Goal: Task Accomplishment & Management: Manage account settings

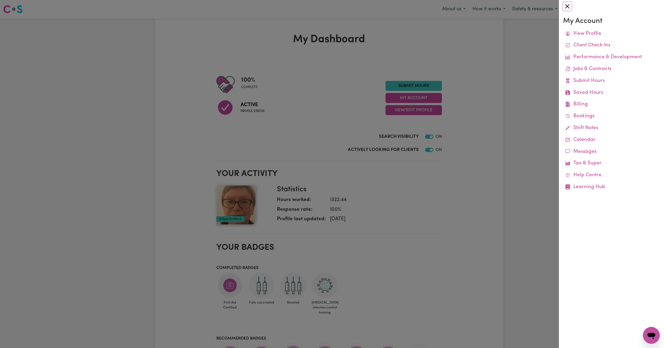
click at [565, 5] on button "Close" at bounding box center [567, 6] width 8 height 8
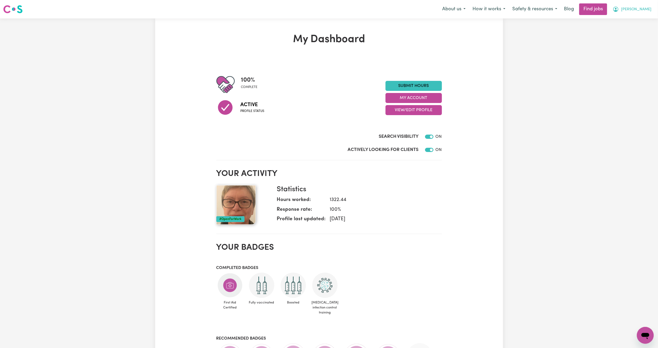
click at [645, 7] on span "[PERSON_NAME]" at bounding box center [636, 10] width 30 height 6
click at [635, 39] on link "Logout" at bounding box center [634, 40] width 42 height 10
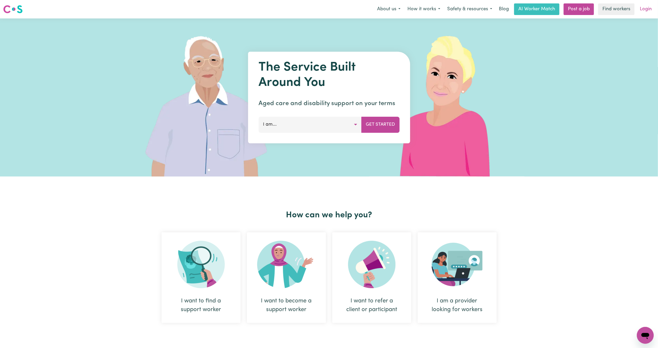
click at [645, 10] on link "Login" at bounding box center [646, 9] width 18 height 12
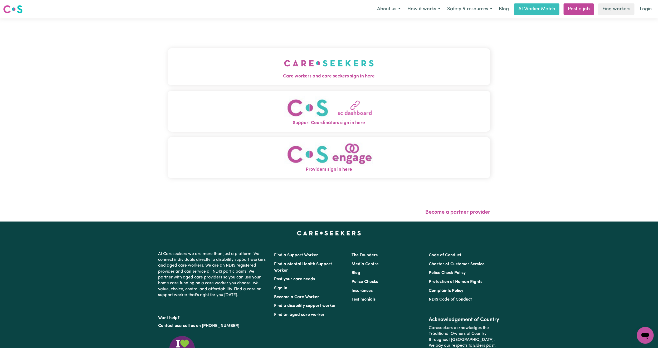
click at [252, 52] on button "Care workers and care seekers sign in here" at bounding box center [329, 66] width 323 height 37
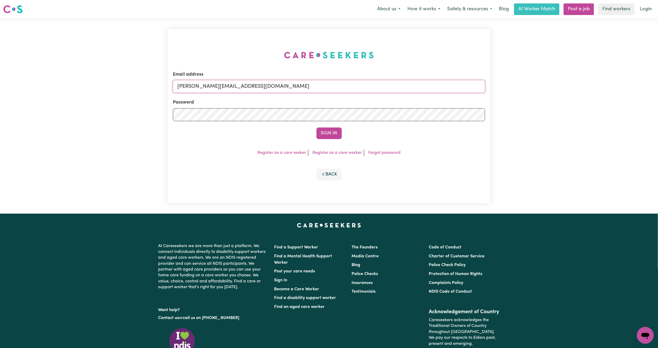
click at [221, 86] on input "[PERSON_NAME][EMAIL_ADDRESS][DOMAIN_NAME]" at bounding box center [329, 86] width 312 height 13
drag, startPoint x: 204, startPoint y: 86, endPoint x: 309, endPoint y: 96, distance: 105.7
click at [309, 96] on form "Email address [EMAIL_ADDRESS][PERSON_NAME][DOMAIN_NAME] Password Sign In" at bounding box center [329, 105] width 312 height 68
type input "superuser~[EMAIL_ADDRESS][DOMAIN_NAME]"
click at [317, 128] on button "Sign In" at bounding box center [329, 134] width 25 height 12
